Goal: Information Seeking & Learning: Understand process/instructions

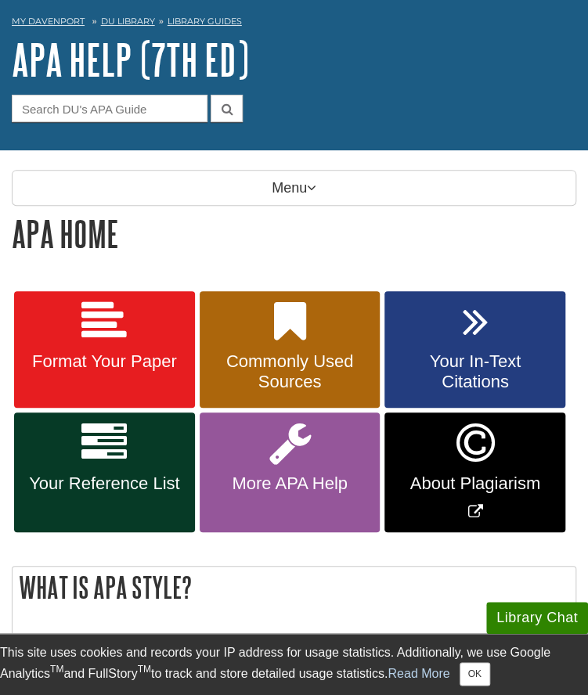
scroll to position [73, 0]
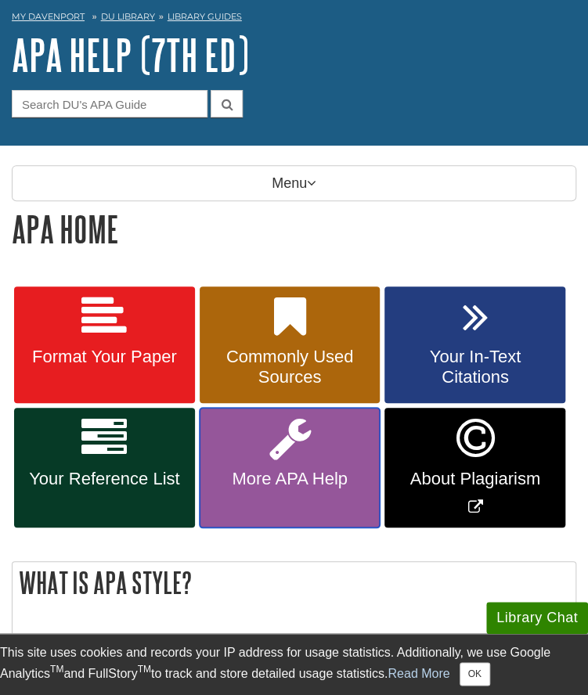
click at [323, 456] on link "More APA Help" at bounding box center [289, 468] width 181 height 120
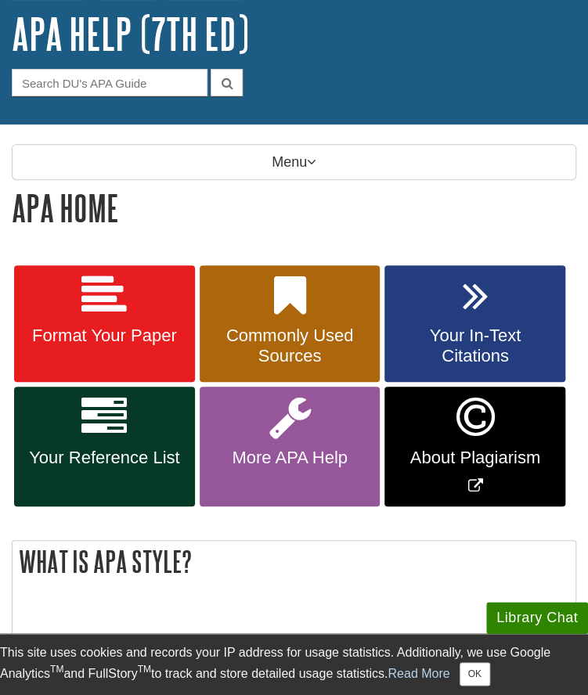
scroll to position [106, 0]
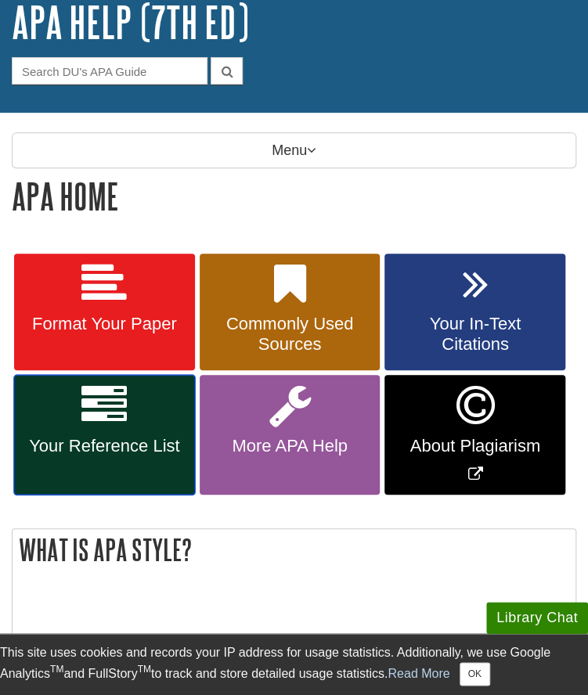
click at [73, 422] on link "Your Reference List" at bounding box center [104, 435] width 181 height 120
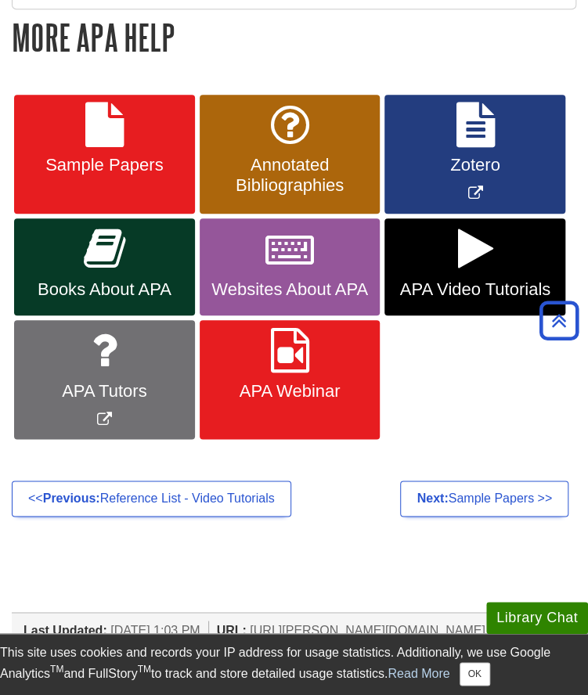
scroll to position [258, 0]
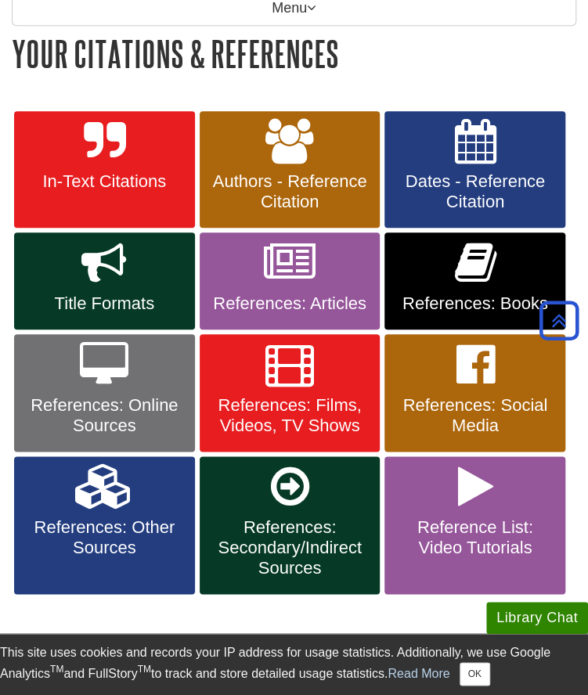
scroll to position [249, 0]
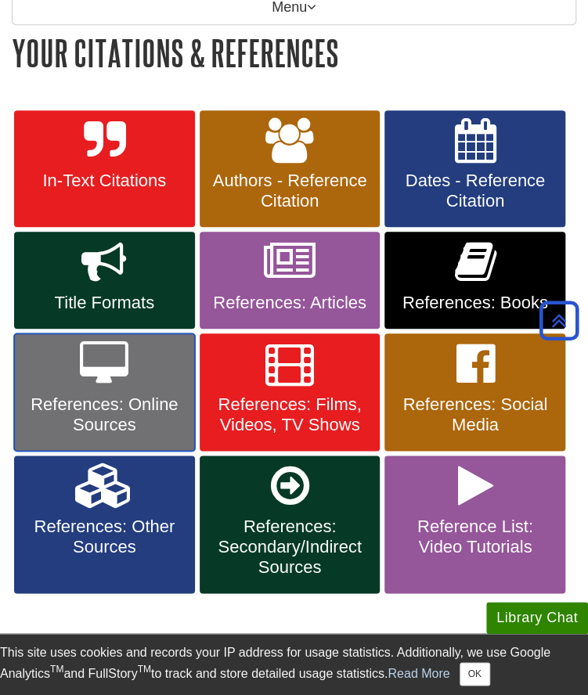
click at [146, 382] on link "References: Online Sources" at bounding box center [104, 391] width 181 height 117
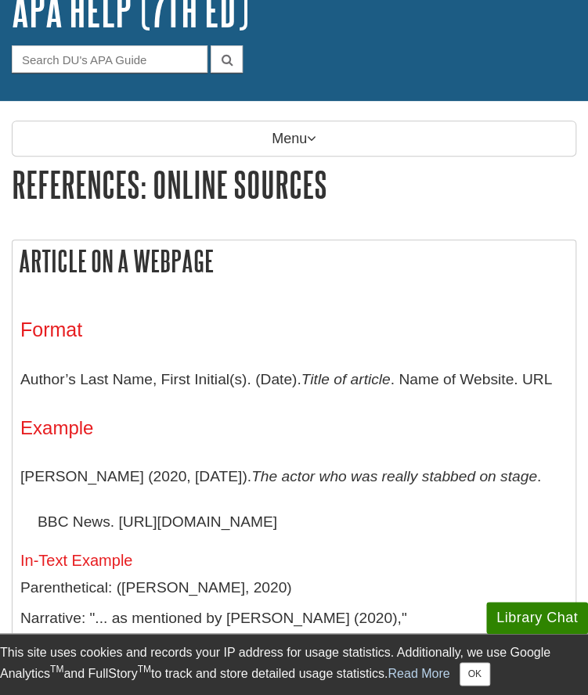
scroll to position [119, 0]
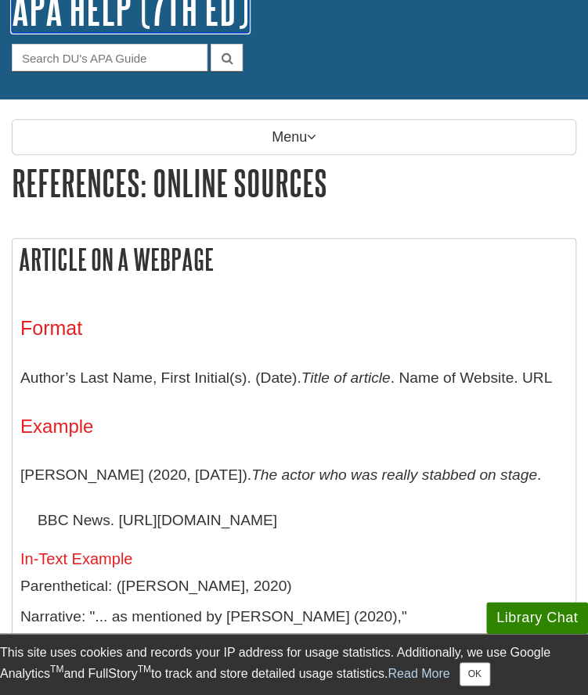
drag, startPoint x: 174, startPoint y: 1, endPoint x: 149, endPoint y: 11, distance: 27.7
click at [149, 11] on link "APA Help (7th Ed)" at bounding box center [130, 8] width 237 height 49
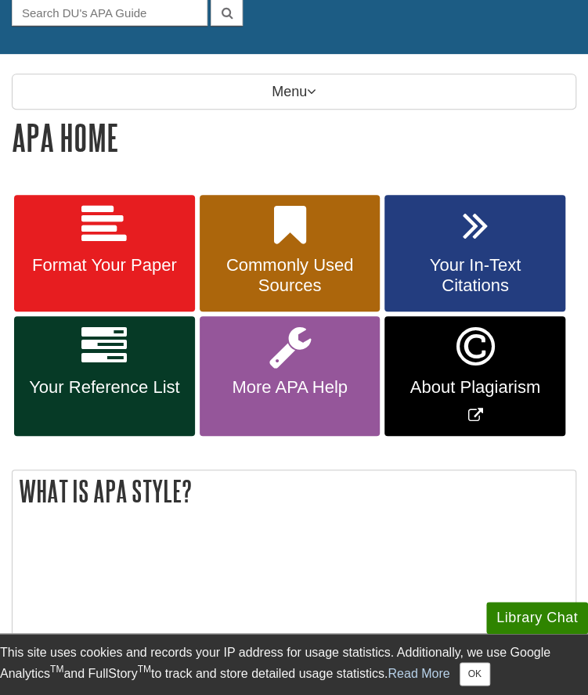
scroll to position [168, 0]
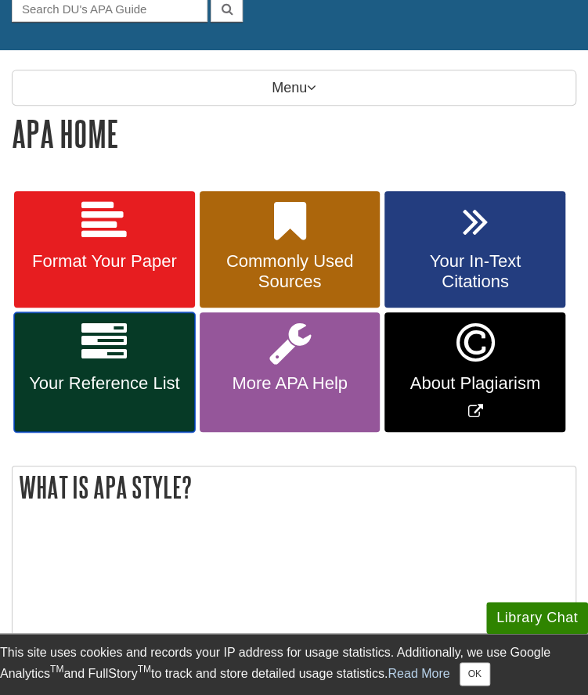
click at [95, 368] on link "Your Reference List" at bounding box center [104, 372] width 181 height 120
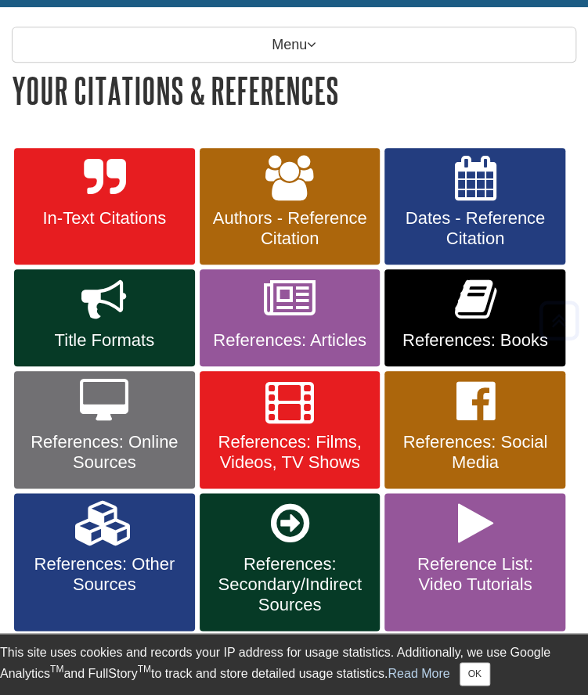
scroll to position [238, 0]
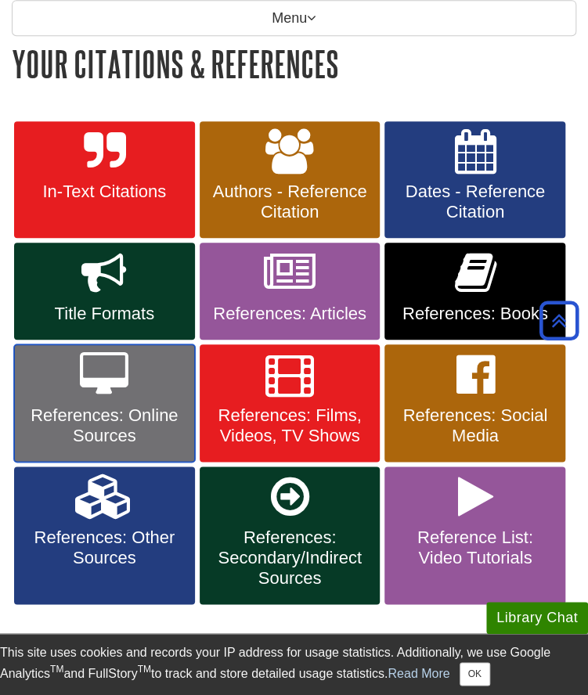
click at [125, 422] on span "References: Online Sources" at bounding box center [104, 425] width 157 height 41
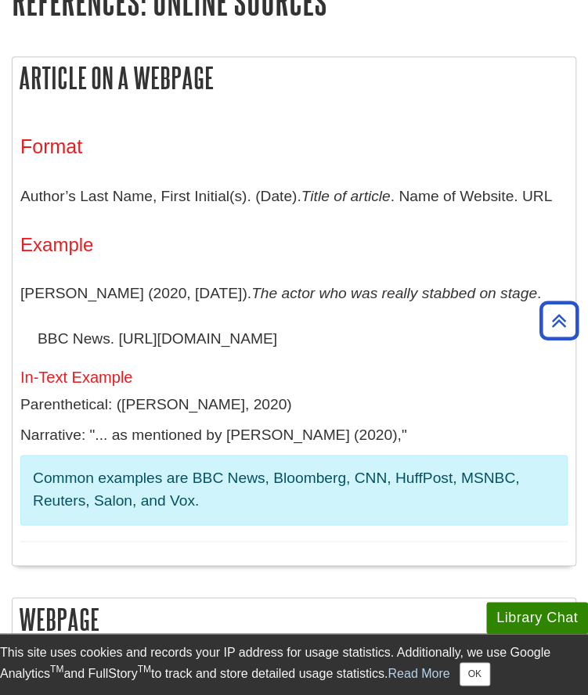
scroll to position [300, 0]
